Goal: Task Accomplishment & Management: Use online tool/utility

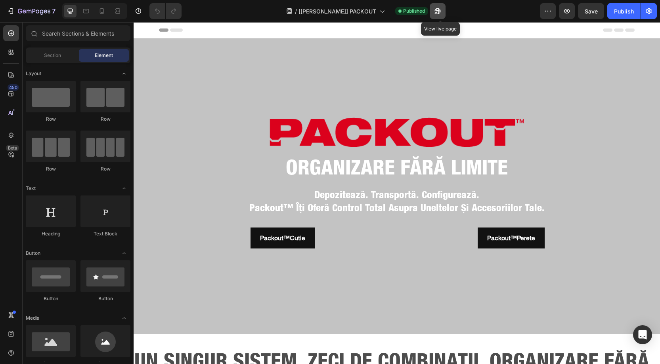
click at [440, 13] on icon "button" at bounding box center [437, 11] width 8 height 8
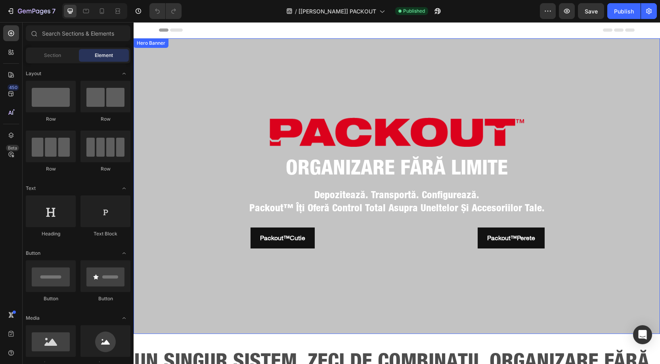
click at [151, 45] on div "Hero Banner" at bounding box center [151, 43] width 32 height 7
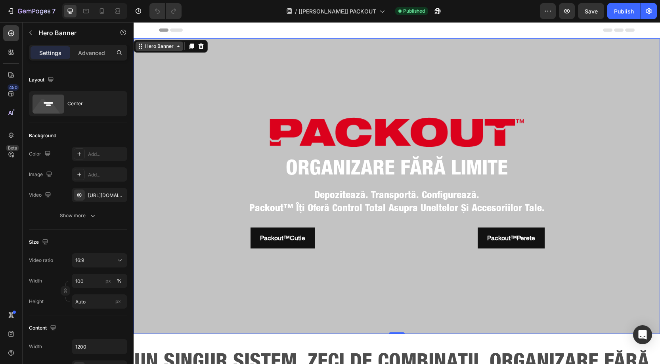
click at [167, 49] on div "Hero Banner" at bounding box center [159, 46] width 32 height 7
click at [222, 29] on div "Header" at bounding box center [396, 30] width 475 height 16
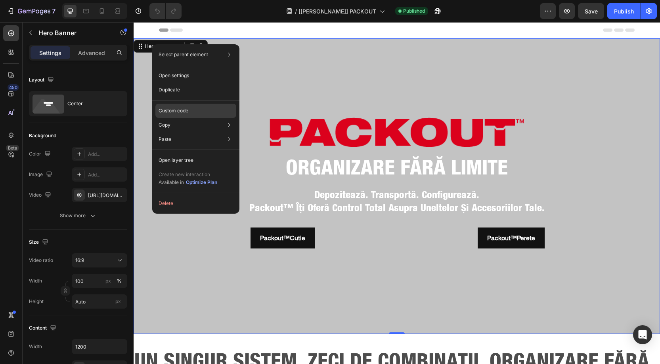
click at [180, 114] on p "Custom code" at bounding box center [173, 110] width 30 height 7
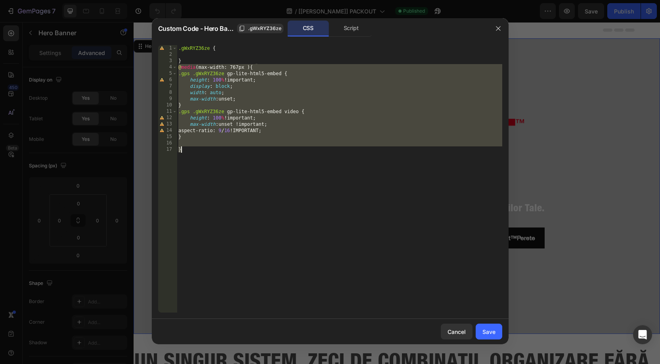
drag, startPoint x: 178, startPoint y: 67, endPoint x: 204, endPoint y: 151, distance: 87.8
click at [204, 151] on div ".gWxRYZ36ze { } @ media (max-width: 767px ) { .gps .gWxRYZ36ze gp-lite-html5-em…" at bounding box center [339, 185] width 325 height 280
type textarea "}"
click at [501, 29] on button "button" at bounding box center [498, 28] width 13 height 13
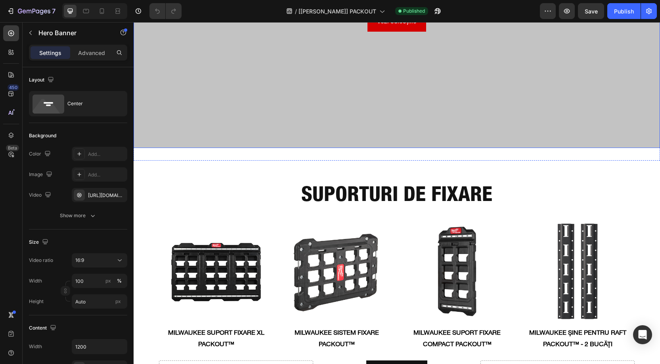
scroll to position [1924, 0]
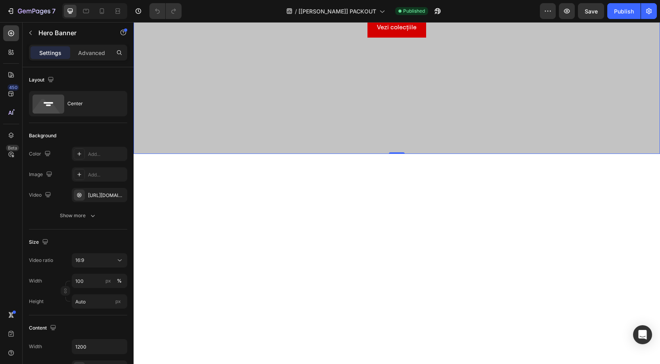
click at [214, 101] on div "Overlay" at bounding box center [396, 6] width 526 height 296
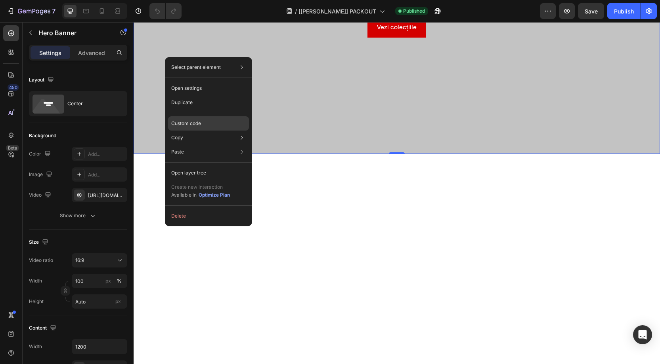
click at [194, 124] on p "Custom code" at bounding box center [186, 123] width 30 height 7
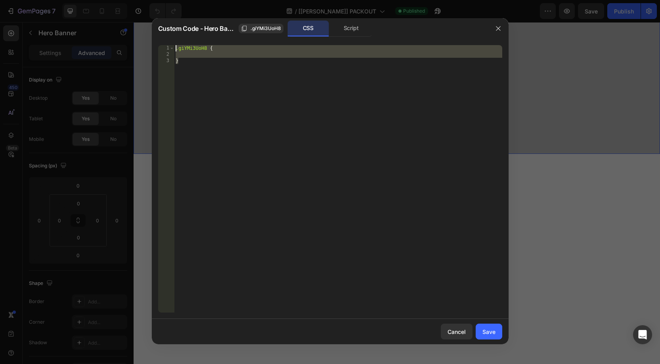
drag, startPoint x: 194, startPoint y: 66, endPoint x: 126, endPoint y: 32, distance: 76.7
click at [126, 32] on div "Custom Code - Hero Banner .giYMi3UoH8 CSS Script } 1 2 3 .giYMi3UoH8 { } הההההה…" at bounding box center [330, 182] width 660 height 364
paste textarea "}"
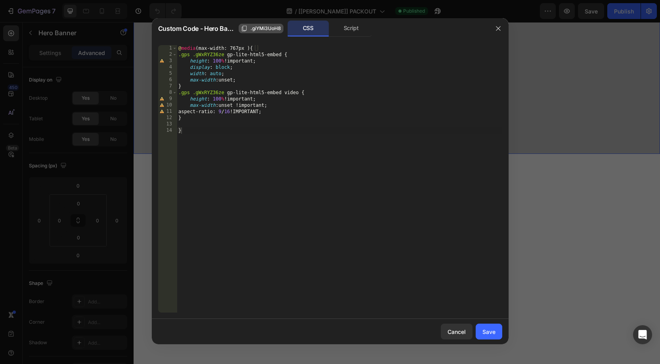
click at [254, 29] on span ".giYMi3UoH8" at bounding box center [265, 28] width 31 height 7
drag, startPoint x: 192, startPoint y: 54, endPoint x: 224, endPoint y: 53, distance: 32.1
click at [224, 53] on div "@ media (max-width: 767px ) { .gps .gWxRYZ36ze gp-lite-html5-embed { height : 1…" at bounding box center [339, 185] width 325 height 280
paste textarea "iYMi3UoH8"
drag, startPoint x: 193, startPoint y: 91, endPoint x: 223, endPoint y: 93, distance: 30.5
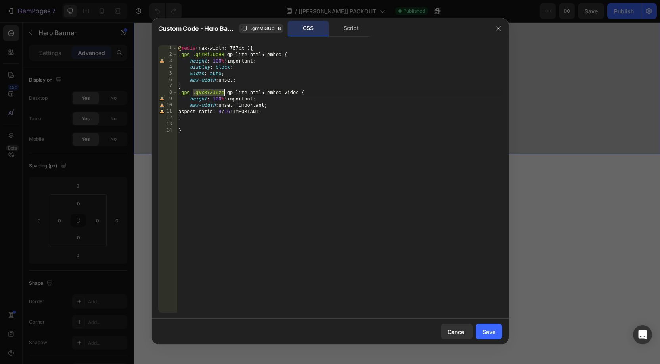
click at [223, 93] on div "@ media (max-width: 767px ) { .gps .giYMi3UoH8 gp-lite-html5-embed { height : 1…" at bounding box center [339, 185] width 325 height 280
paste textarea "iYMi3UoH8"
type textarea ".gps .giYMi3UoH8 gp-lite-html5-embed video {"
click at [232, 122] on div "@ media (max-width: 767px ) { .gps .giYMi3UoH8 gp-lite-html5-embed { height : 1…" at bounding box center [339, 185] width 325 height 280
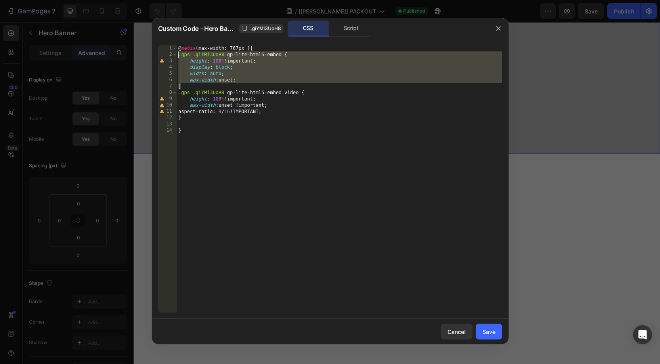
drag, startPoint x: 192, startPoint y: 86, endPoint x: 162, endPoint y: 57, distance: 42.0
click at [162, 57] on div "1 2 3 4 5 6 7 8 9 10 11 12 13 14 @ media (max-width: 767px ) { .gps .giYMi3UoH8…" at bounding box center [330, 179] width 344 height 268
type textarea ".gps .giYMi3UoH8 gp-lite-html5-embed { height: 100% !important;"
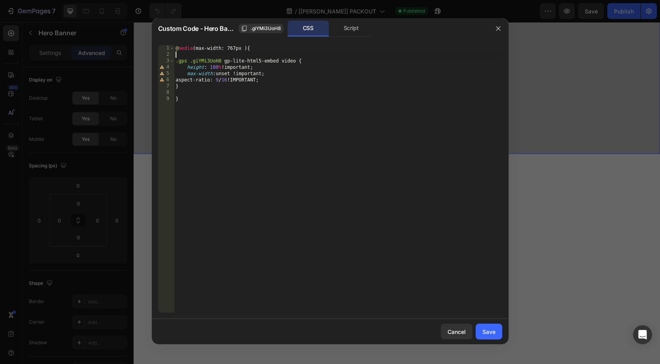
click at [177, 59] on div "@ media (max-width: 767px ) { .gps .giYMi3UoH8 gp-lite-html5-embed video { heig…" at bounding box center [338, 185] width 328 height 280
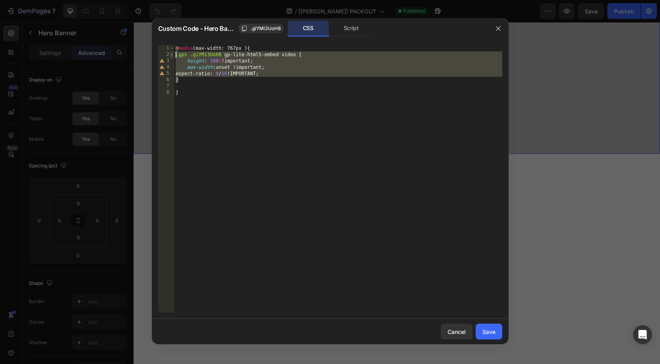
drag, startPoint x: 181, startPoint y: 79, endPoint x: 172, endPoint y: 53, distance: 27.3
click at [172, 53] on div ".gps .giYMi3UoH8 gp-lite-html5-embed video { 1 2 3 4 5 6 7 8 @ media (max-width…" at bounding box center [330, 179] width 344 height 268
click at [217, 80] on div "@ media (max-width: 767px ) { .gps .giYMi3UoH8 gp-lite-html5-embed video { heig…" at bounding box center [338, 185] width 328 height 280
type textarea "}"
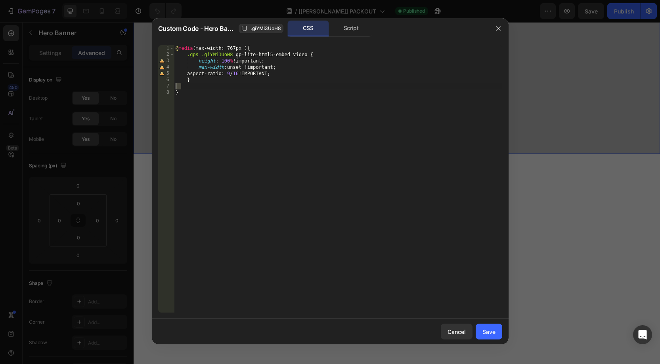
drag, startPoint x: 181, startPoint y: 88, endPoint x: 158, endPoint y: 84, distance: 23.3
click at [158, 84] on div "} 1 2 3 4 5 6 7 8 @ media (max-width: 767px ) { .gps .giYMi3UoH8 gp-lite-html5-…" at bounding box center [330, 179] width 344 height 268
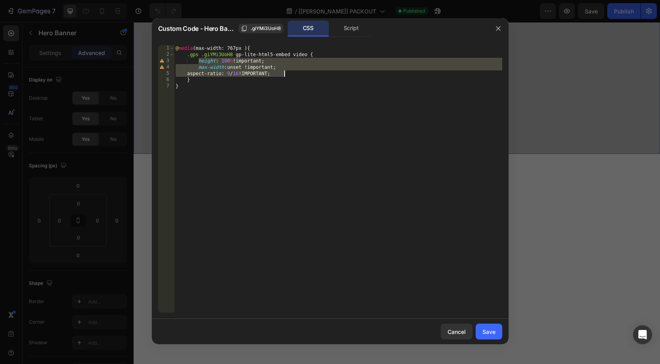
drag, startPoint x: 198, startPoint y: 62, endPoint x: 285, endPoint y: 71, distance: 87.6
click at [285, 71] on div "@ media (max-width: 767px ) { .gps .giYMi3UoH8 gp-lite-html5-embed video { heig…" at bounding box center [338, 185] width 328 height 280
paste textarea "object-fit: cover"
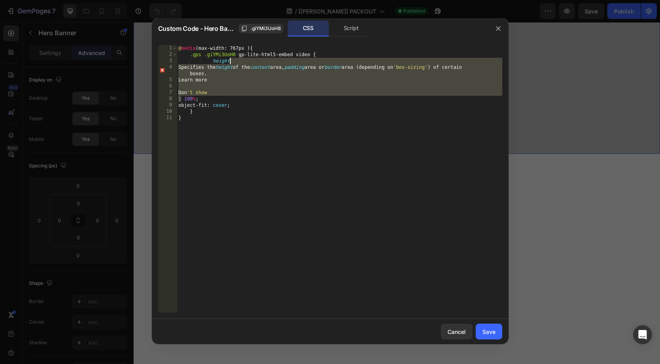
drag, startPoint x: 180, startPoint y: 96, endPoint x: 233, endPoint y: 63, distance: 62.6
click at [233, 63] on div "@ media (max-width: 767px ) { .gps .giYMi3UoH8 gp-lite-html5-embed video { heig…" at bounding box center [339, 185] width 325 height 280
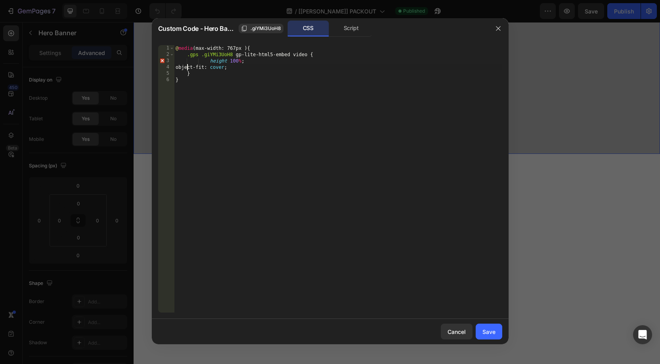
drag, startPoint x: 186, startPoint y: 67, endPoint x: 209, endPoint y: 68, distance: 23.0
click at [186, 67] on div "@ media (max-width: 767px ) { .gps .giYMi3UoH8 gp-lite-html5-embed video { heig…" at bounding box center [338, 185] width 328 height 280
click at [211, 61] on div "@ media (max-width: 767px ) { .gps .giYMi3UoH8 gp-lite-html5-embed video { heig…" at bounding box center [338, 185] width 328 height 280
drag, startPoint x: 230, startPoint y: 59, endPoint x: 239, endPoint y: 59, distance: 9.1
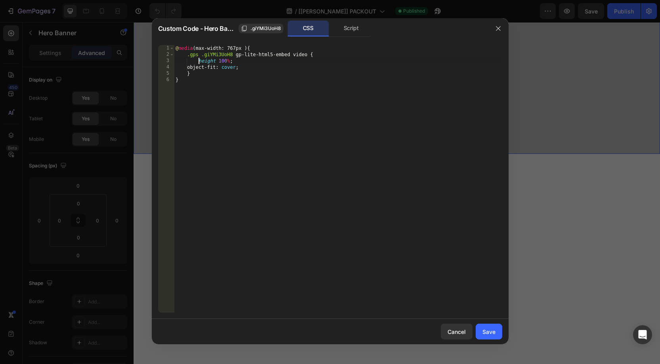
click at [230, 59] on div "@ media (max-width: 767px ) { .gps .giYMi3UoH8 gp-lite-html5-embed video { heig…" at bounding box center [338, 185] width 328 height 280
click at [248, 68] on div "@ media (max-width: 767px ) { .gps .giYMi3UoH8 gp-lite-html5-embed video { heig…" at bounding box center [338, 185] width 328 height 280
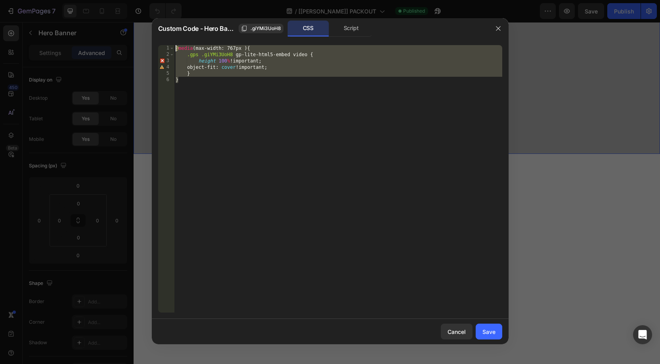
drag, startPoint x: 184, startPoint y: 78, endPoint x: 162, endPoint y: 49, distance: 36.5
click at [162, 49] on div "object-fit: cover !; 1 2 3 4 5 6 @ media (max-width: 767px ) { .gps .giYMi3UoH8…" at bounding box center [330, 179] width 344 height 268
click at [236, 78] on div "@ media (max-width: 767px ) { .gps .giYMi3UoH8 gp-lite-html5-embed video { heig…" at bounding box center [338, 185] width 328 height 280
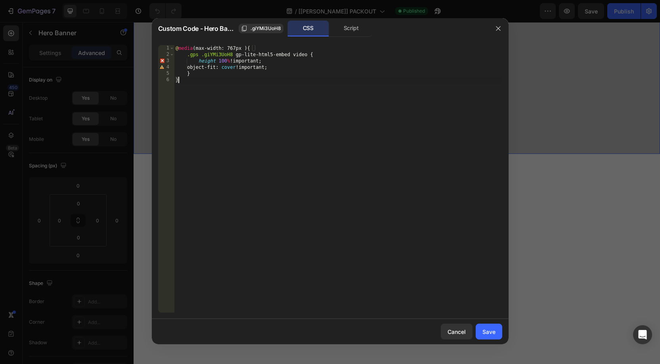
click at [215, 60] on div "@ media (max-width: 767px ) { .gps .giYMi3UoH8 gp-lite-html5-embed video { heig…" at bounding box center [338, 185] width 328 height 280
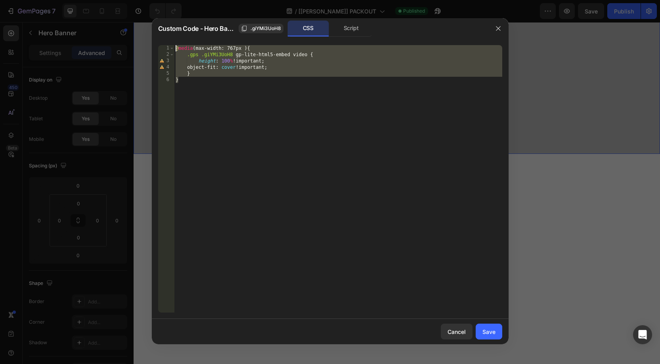
drag, startPoint x: 193, startPoint y: 85, endPoint x: 162, endPoint y: 47, distance: 48.7
click at [162, 47] on div "height: 100% !important; 1 2 3 4 5 6 @ media (max-width: 767px ) { .gps .giYMi3…" at bounding box center [330, 179] width 344 height 268
type textarea "@media (max-width: 767px ) { .gps .giYMi3UoH8 gp-lite-html5-embed video {"
click at [489, 328] on div "Save" at bounding box center [488, 332] width 13 height 8
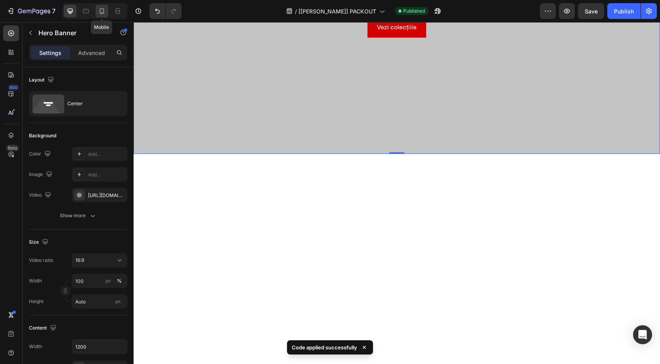
click at [101, 10] on icon at bounding box center [102, 11] width 8 height 8
type input "100%"
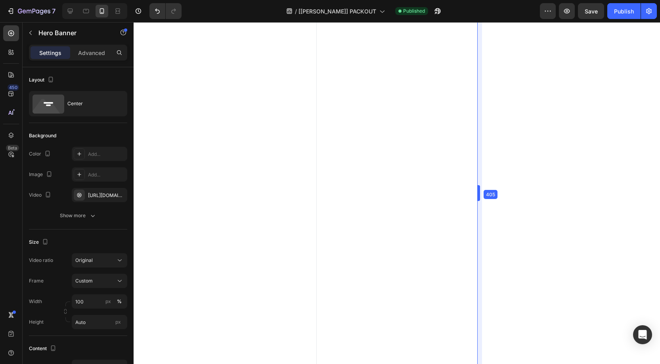
scroll to position [3181, 0]
drag, startPoint x: 475, startPoint y: 197, endPoint x: 481, endPoint y: 190, distance: 9.3
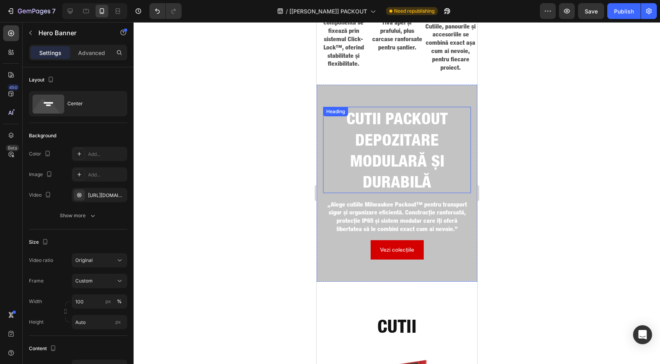
scroll to position [437, 0]
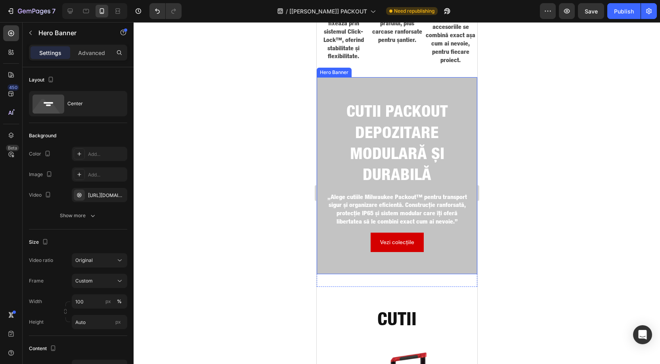
click at [348, 81] on div "cutii packout depozitare modulară și durabilă Heading „Alege cutiile Milwaukee …" at bounding box center [396, 175] width 160 height 197
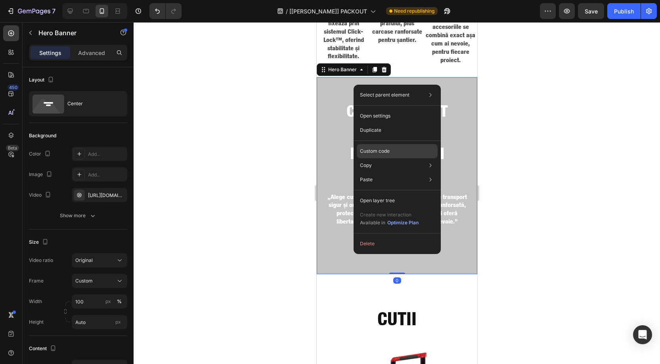
click at [370, 153] on p "Custom code" at bounding box center [375, 151] width 30 height 7
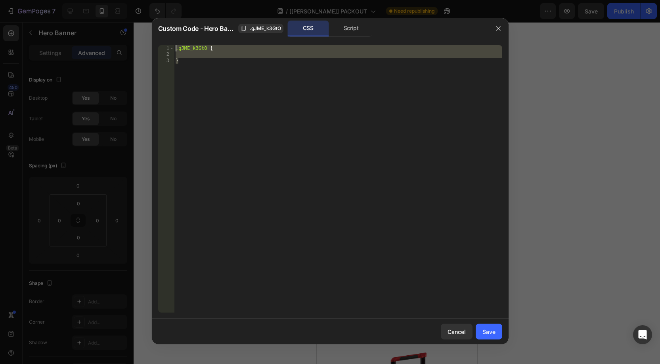
drag, startPoint x: 182, startPoint y: 65, endPoint x: 160, endPoint y: 40, distance: 32.8
click at [160, 40] on div "} 1 2 3 .gJME_k3GtO { } ההההההההההההההההההההההההההההההההההההההההההההההההההההההה…" at bounding box center [330, 179] width 356 height 280
paste textarea "}"
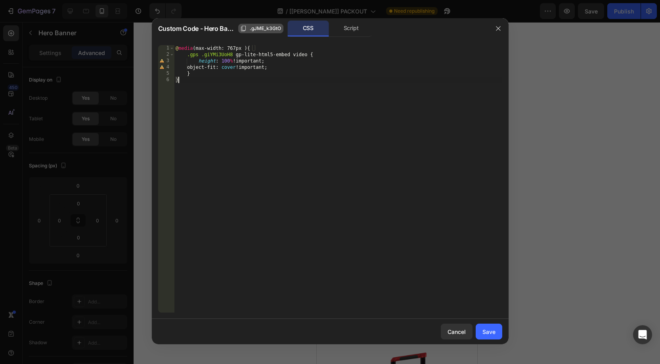
click at [265, 29] on span ".gJME_k3GtO" at bounding box center [265, 28] width 31 height 7
drag, startPoint x: 201, startPoint y: 56, endPoint x: 233, endPoint y: 56, distance: 31.3
click at [233, 56] on div "@ media (max-width: 767px ) { .gps .giYMi3UoH8 gp-lite-html5-embed video { heig…" at bounding box center [338, 185] width 328 height 280
paste textarea "JME_k3GtO"
drag, startPoint x: 200, startPoint y: 55, endPoint x: 189, endPoint y: 55, distance: 11.1
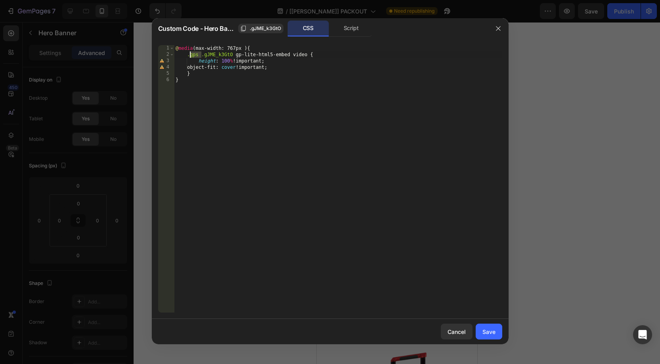
click at [189, 55] on div "@ media (max-width: 767px ) { .gps .gJME_k3GtO gp-lite-html5-embed video { heig…" at bounding box center [338, 185] width 328 height 280
type textarea ".gJME_k3GtO gp-lite-html5-embed video {"
click at [495, 335] on button "Save" at bounding box center [488, 332] width 27 height 16
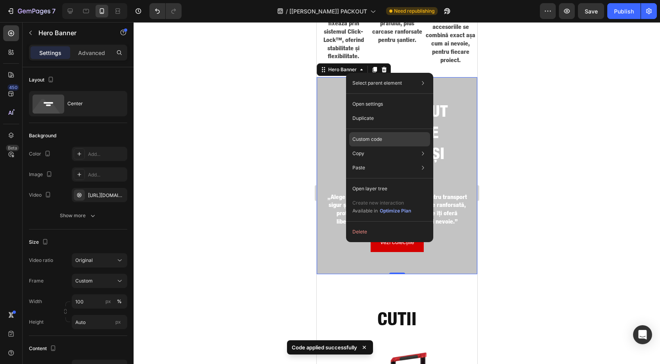
click at [367, 138] on p "Custom code" at bounding box center [367, 139] width 30 height 7
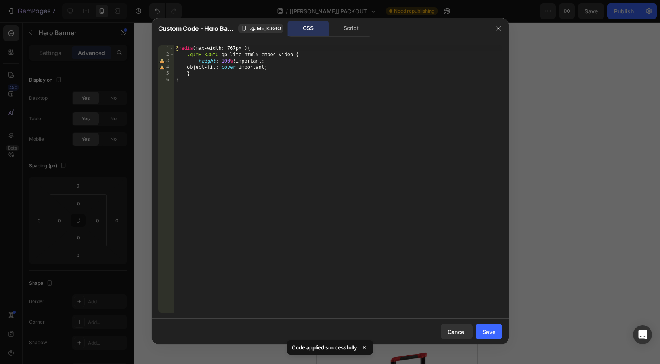
click at [188, 55] on div "@ media (max-width: 767px ) { .gJME_k3GtO gp-lite-html5-embed video { height : …" at bounding box center [338, 185] width 328 height 280
type textarea "gps"
click at [490, 329] on div "Save" at bounding box center [488, 332] width 13 height 8
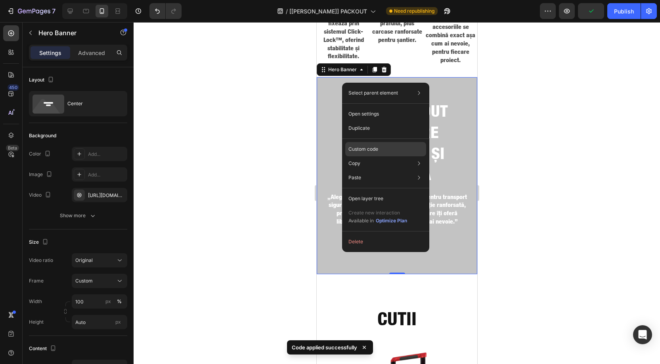
click at [357, 147] on p "Custom code" at bounding box center [363, 149] width 30 height 7
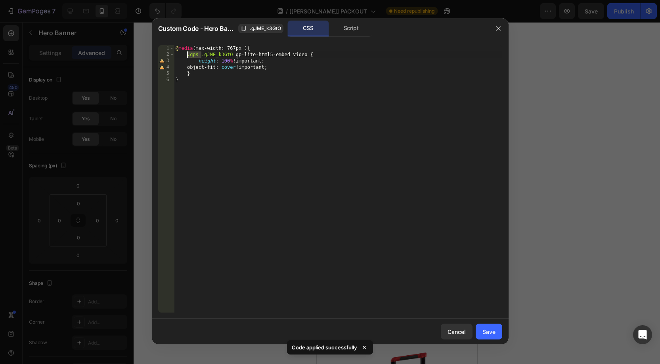
drag, startPoint x: 202, startPoint y: 55, endPoint x: 186, endPoint y: 54, distance: 15.9
click at [186, 54] on div "@ media (max-width: 767px ) { .gps .gJME_k3GtO gp-lite-html5-embed video { heig…" at bounding box center [338, 185] width 328 height 280
type textarea ".gJME_k3GtO gp-lite-html5-embed video {"
click at [490, 334] on div "Save" at bounding box center [488, 332] width 13 height 8
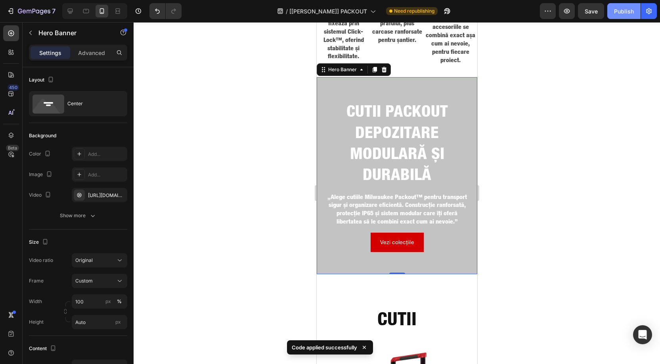
click at [623, 14] on div "Publish" at bounding box center [624, 11] width 20 height 8
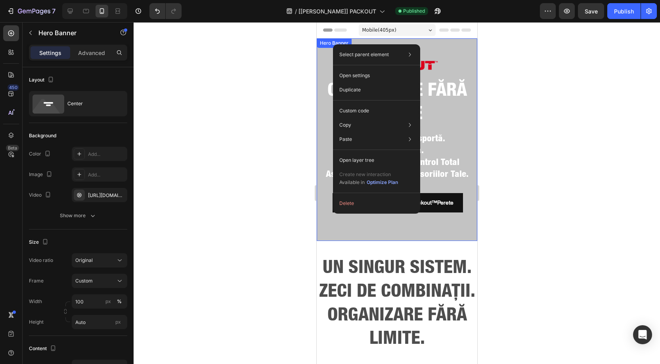
drag, startPoint x: 333, startPoint y: 44, endPoint x: 676, endPoint y: 83, distance: 345.6
click at [352, 132] on div "Custom code" at bounding box center [376, 139] width 81 height 14
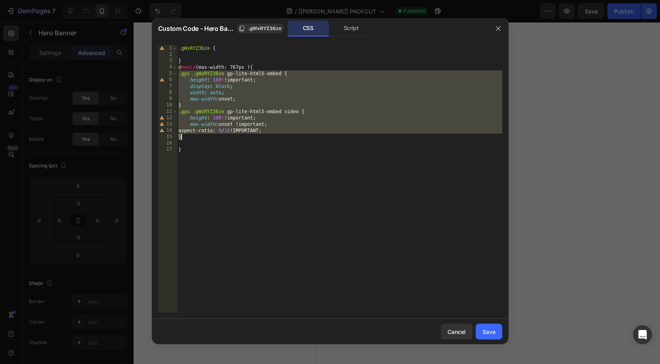
drag, startPoint x: 178, startPoint y: 74, endPoint x: 193, endPoint y: 137, distance: 64.7
click at [193, 137] on div ".gWxRYZ36ze { } @ media (max-width: 767px ) { .gps .gWxRYZ36ze gp-lite-html5-em…" at bounding box center [339, 185] width 325 height 280
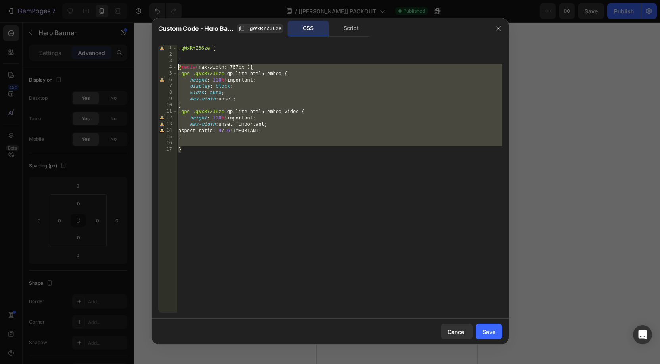
drag, startPoint x: 186, startPoint y: 151, endPoint x: 170, endPoint y: 66, distance: 86.2
click at [170, 66] on div "aspect-ratio: 9/16 !IMPORTANT; } 1 2 3 4 5 6 7 8 9 10 11 12 13 14 15 16 17 .gWx…" at bounding box center [330, 179] width 344 height 268
type textarea "@media (max-width: 767px ) { .gps .gWxRYZ36ze gp-lite-html5-embed {"
click at [501, 26] on button "button" at bounding box center [498, 28] width 13 height 13
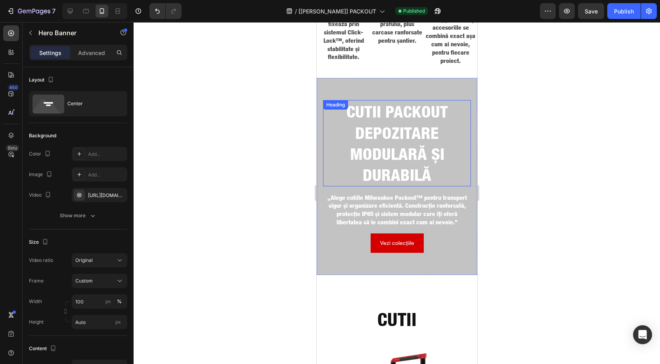
scroll to position [436, 0]
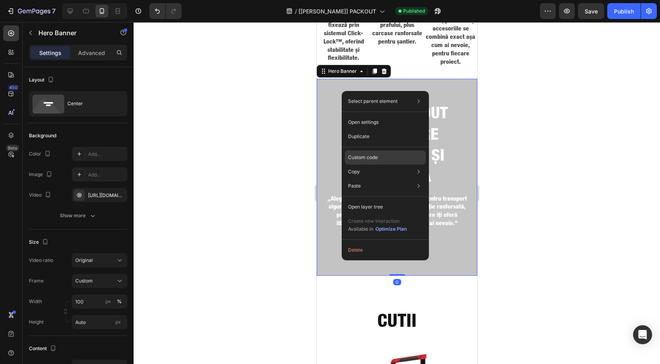
click at [364, 154] on p "Custom code" at bounding box center [363, 157] width 30 height 7
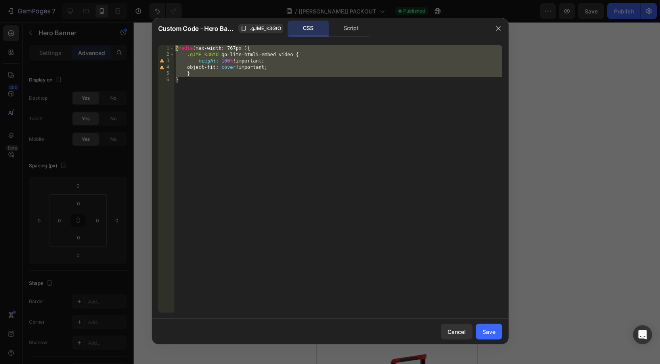
drag, startPoint x: 184, startPoint y: 79, endPoint x: 165, endPoint y: 40, distance: 43.9
click at [165, 40] on div "} 1 2 3 4 5 6 @ media (max-width: 767px ) { .gJME_k3GtO gp-lite-html5-embed vid…" at bounding box center [330, 179] width 356 height 280
type textarea "@media (max-width: 767px ) { .gJME_k3GtO gp-lite-html5-embed video {"
click at [499, 27] on icon "button" at bounding box center [498, 28] width 6 height 6
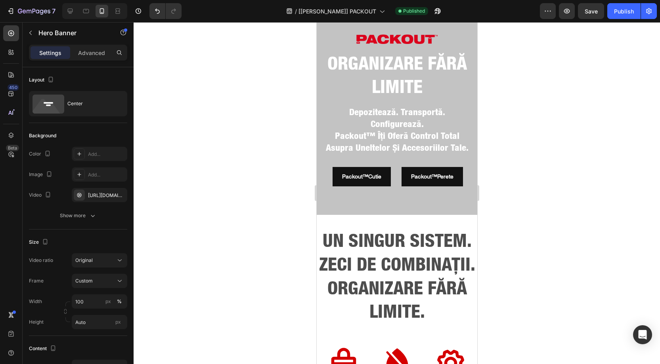
scroll to position [0, 0]
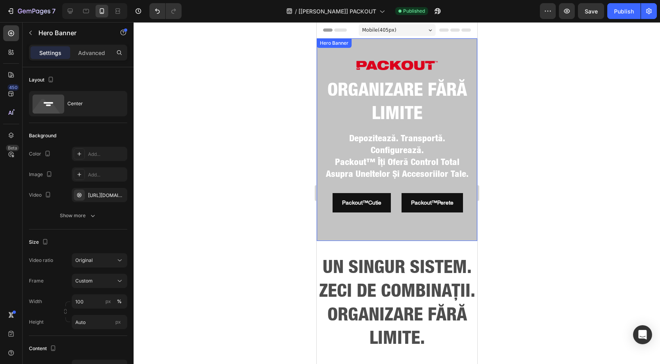
click at [344, 50] on div "Image Organizare fără limite Heading depozitează. transportă. configurează. pac…" at bounding box center [396, 139] width 160 height 203
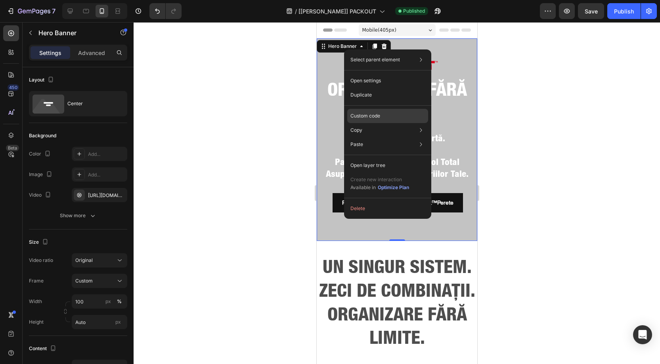
click at [364, 117] on p "Custom code" at bounding box center [365, 115] width 30 height 7
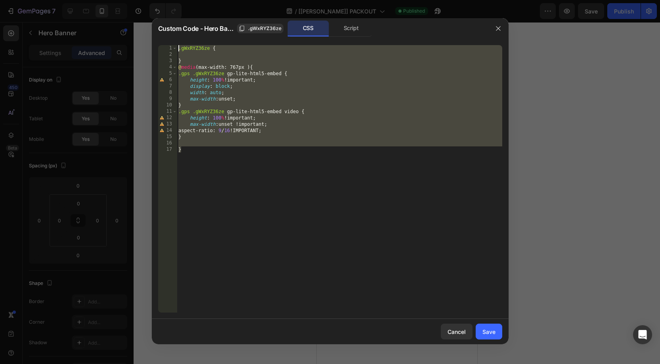
drag, startPoint x: 181, startPoint y: 151, endPoint x: 166, endPoint y: 45, distance: 106.8
click at [166, 45] on div "} 1 2 3 4 5 6 7 8 9 10 11 12 13 14 15 16 17 .gWxRYZ36ze { } @ media (max-width:…" at bounding box center [330, 179] width 344 height 268
paste textarea "}"
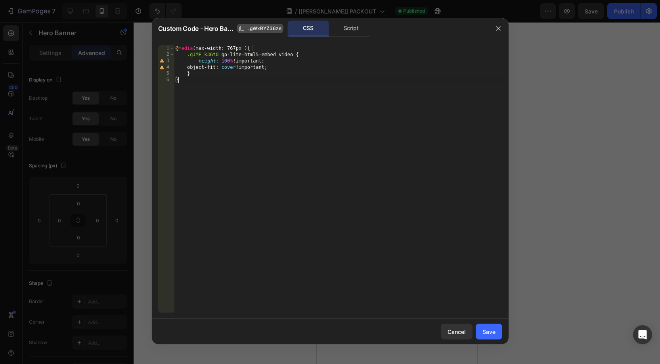
click at [268, 28] on span ".gWxRYZ36ze" at bounding box center [264, 28] width 33 height 7
drag, startPoint x: 187, startPoint y: 55, endPoint x: 218, endPoint y: 56, distance: 31.3
click at [218, 56] on div "@ media (max-width: 767px ) { .gJME_k3GtO gp-lite-html5-embed video { height : …" at bounding box center [338, 185] width 328 height 280
paste textarea "WxRYZ36ze"
type textarea ".gWxRYZ36ze gp-lite-html5-embed video {"
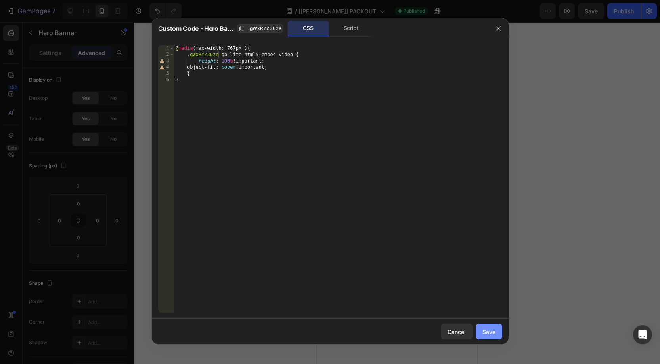
click at [491, 330] on div "Save" at bounding box center [488, 332] width 13 height 8
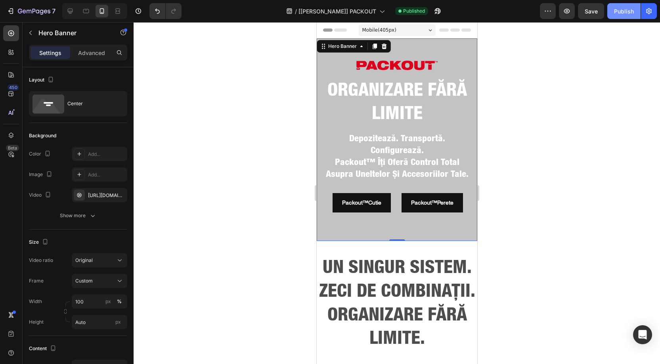
click at [620, 8] on div "Publish" at bounding box center [624, 11] width 20 height 8
